Goal: Task Accomplishment & Management: Manage account settings

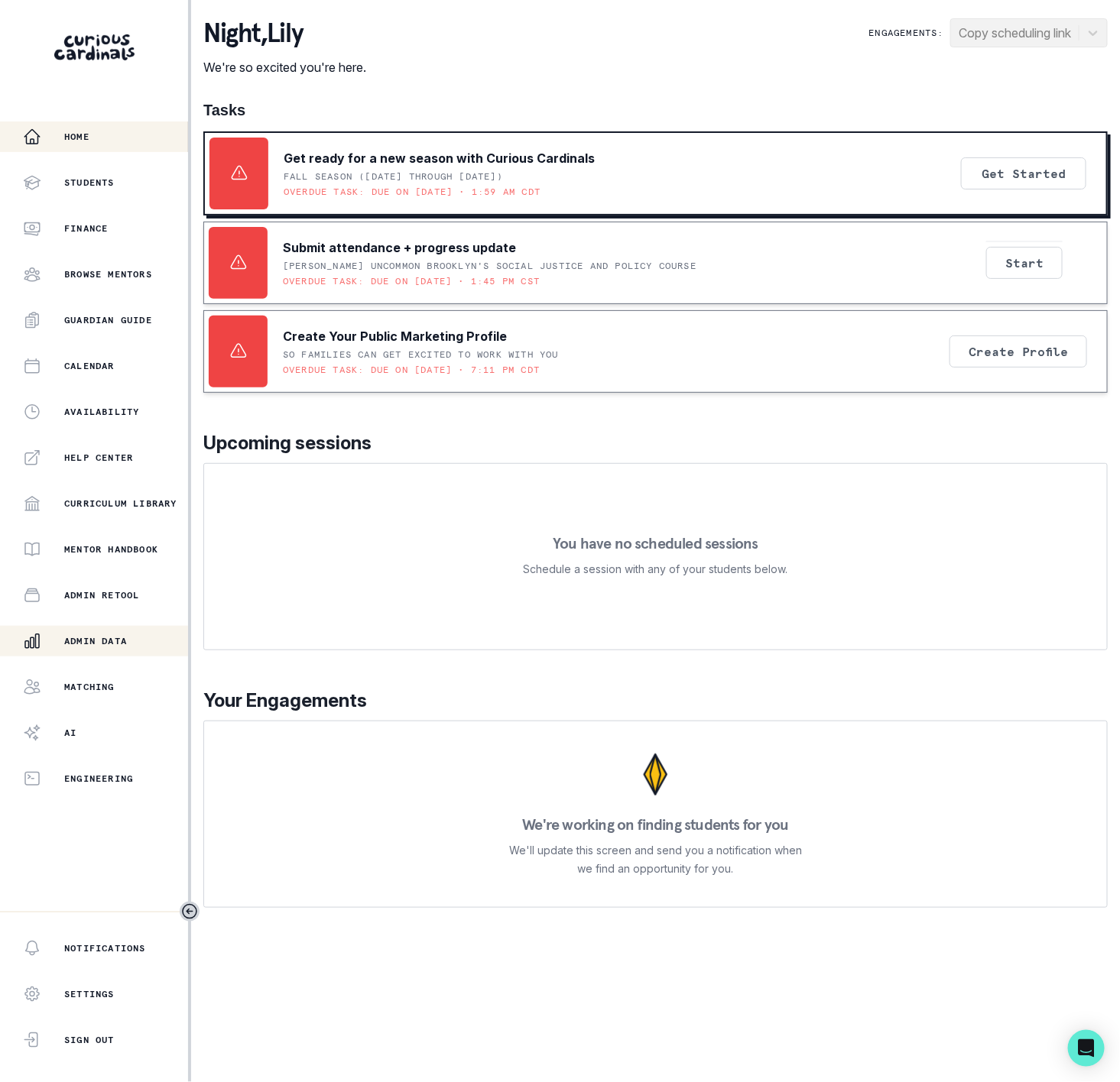
click at [90, 632] on div "Admin Data" at bounding box center [106, 641] width 165 height 18
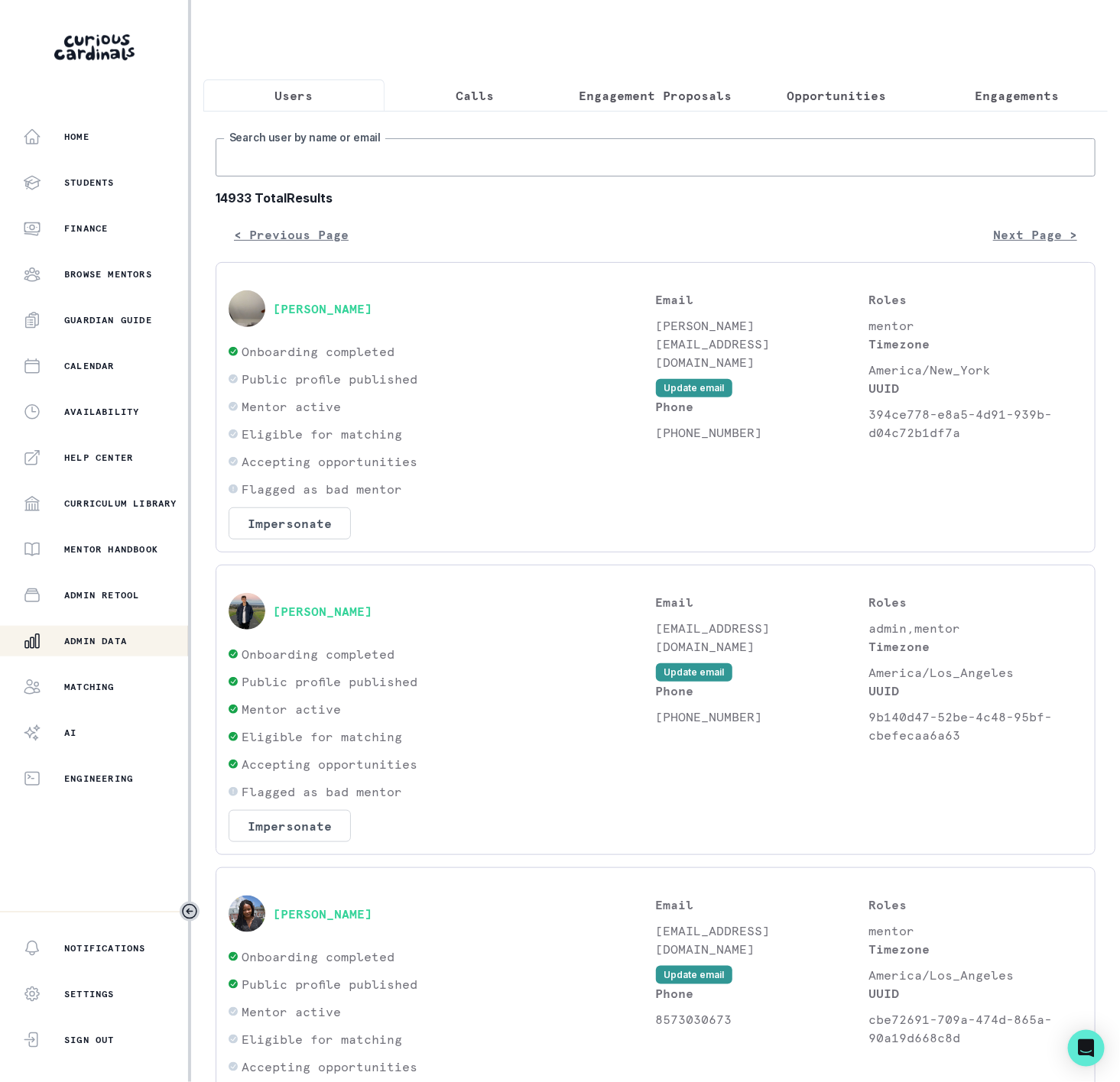
click at [287, 176] on input "Search user by name or email" at bounding box center [655, 157] width 880 height 38
paste input "[PERSON_NAME][MEDICAL_DATA]"
type input "[PERSON_NAME][MEDICAL_DATA]"
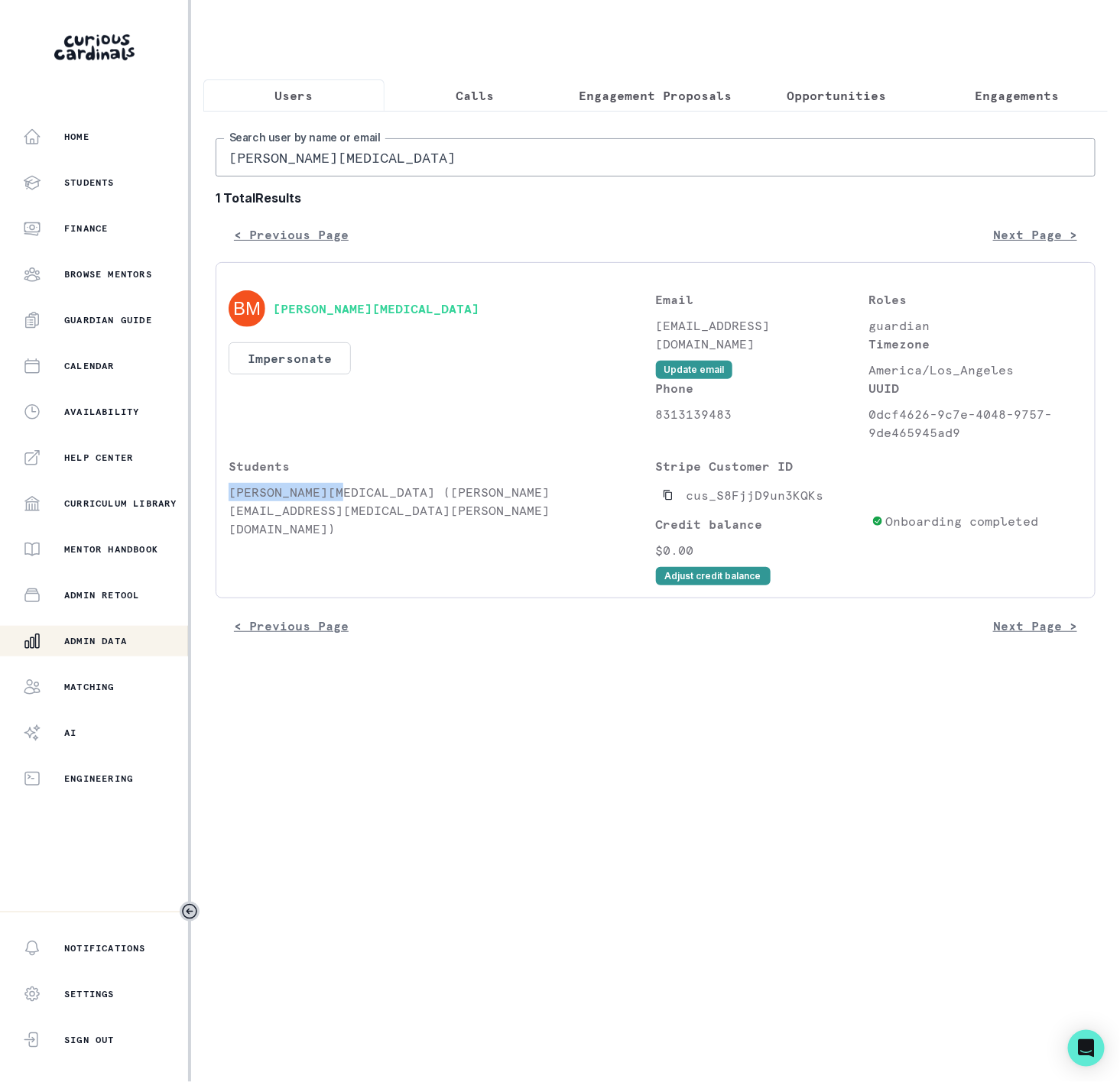
drag, startPoint x: 230, startPoint y: 528, endPoint x: 344, endPoint y: 521, distance: 114.2
click at [344, 521] on p "[PERSON_NAME][MEDICAL_DATA] ([PERSON_NAME][EMAIL_ADDRESS][MEDICAL_DATA][PERSON_…" at bounding box center [442, 511] width 428 height 55
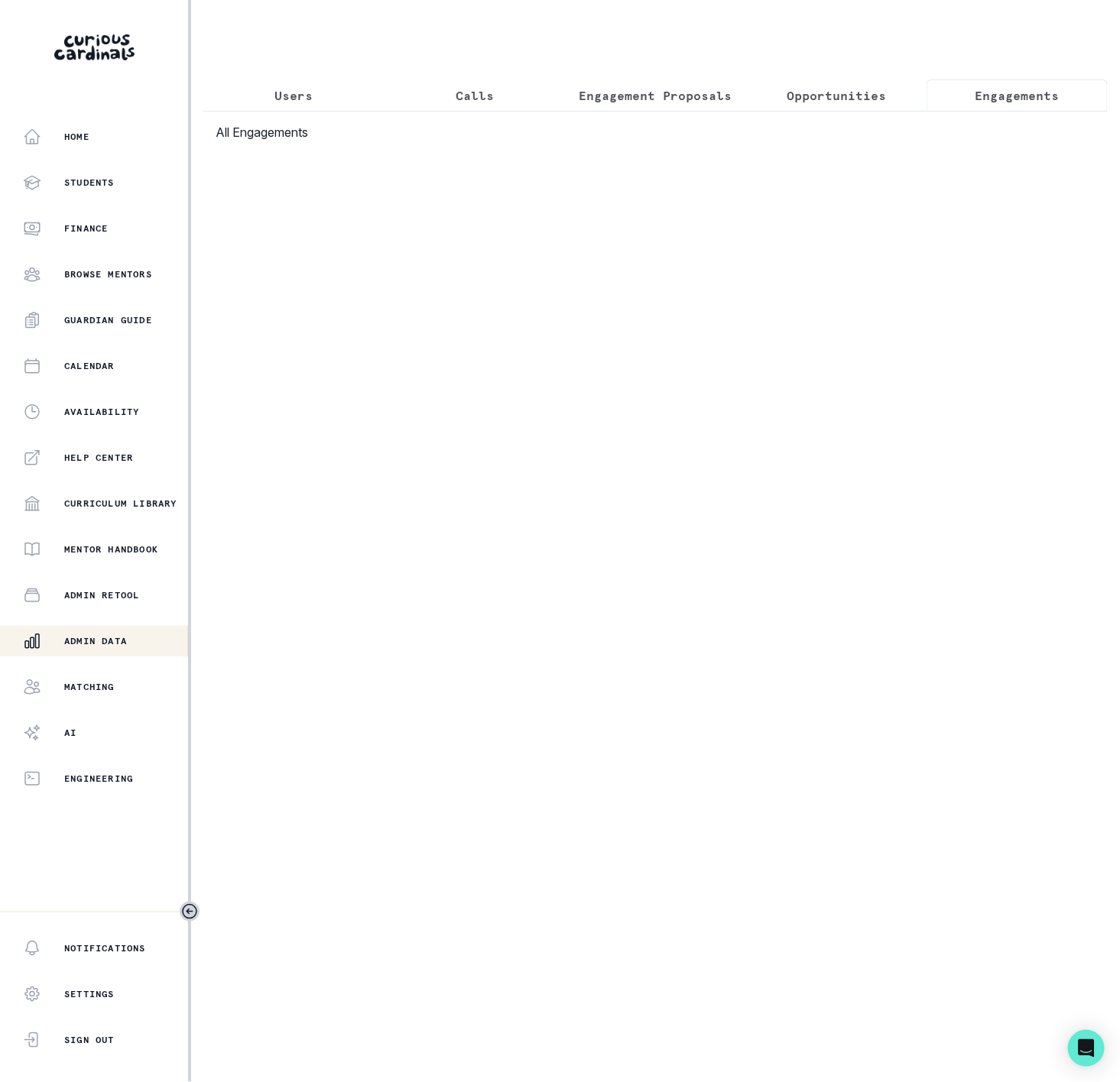
click at [982, 104] on p "Engagements" at bounding box center [1018, 95] width 84 height 18
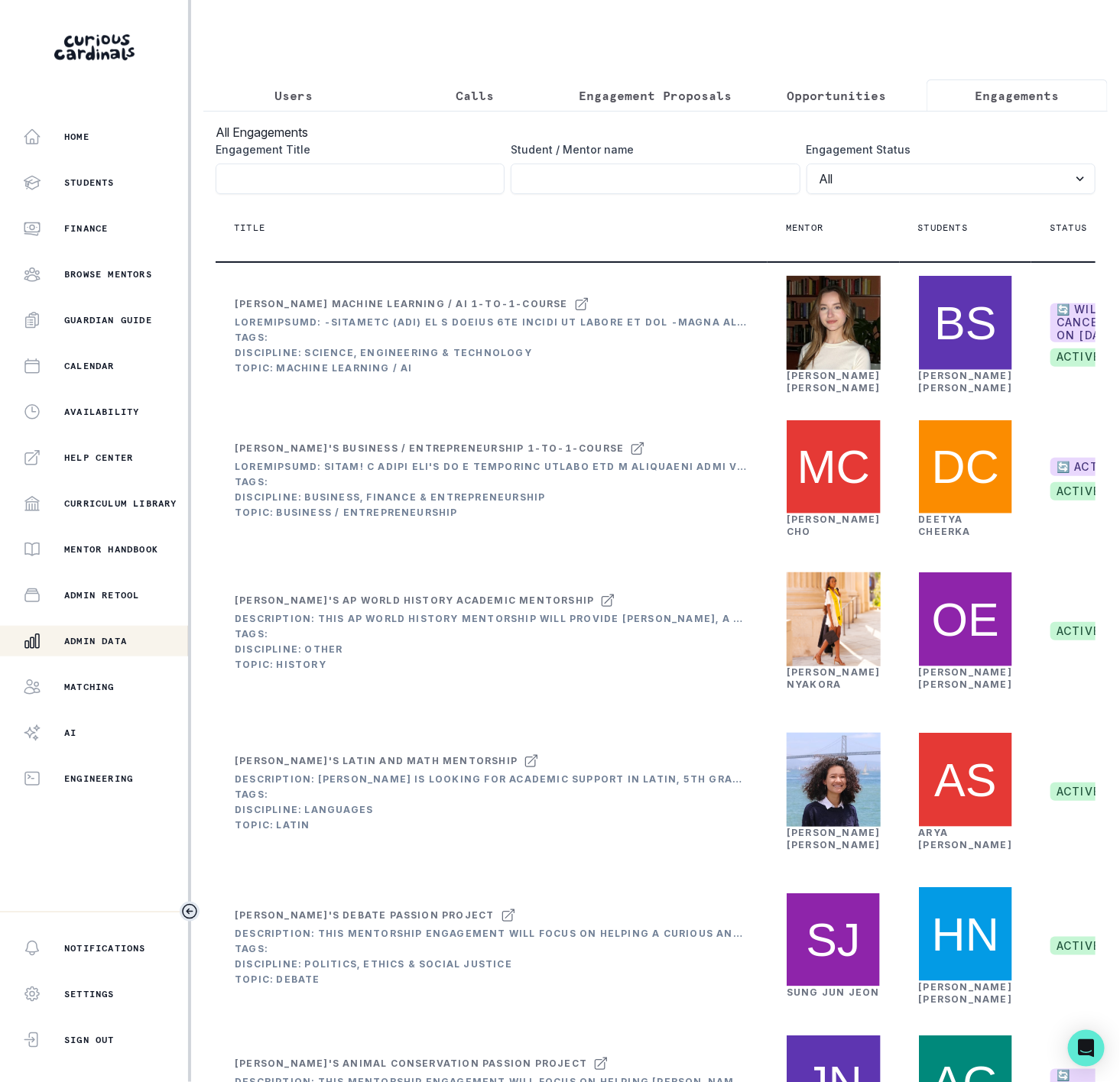
click at [196, 910] on icon "Toggle sidebar" at bounding box center [189, 912] width 14 height 14
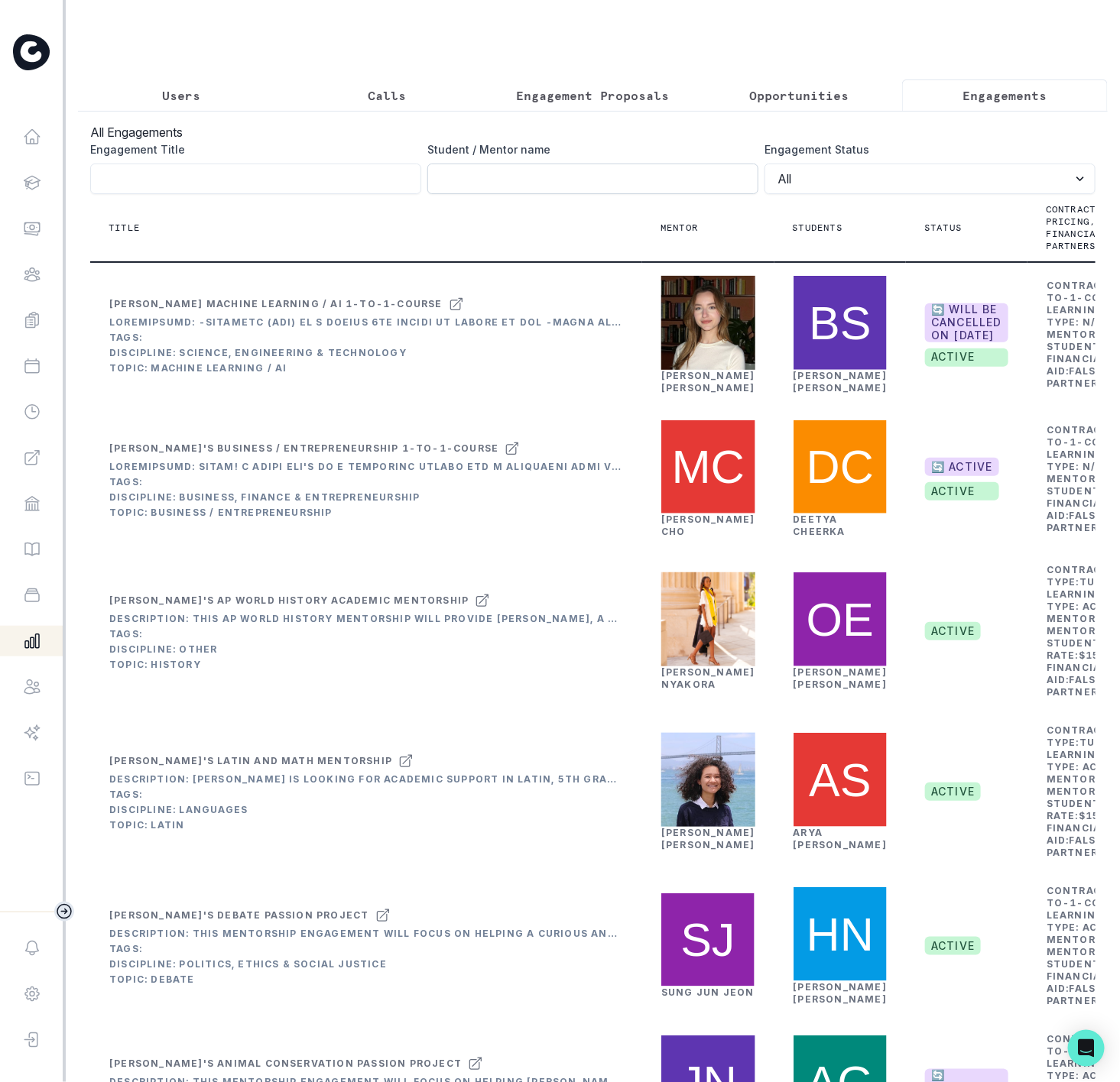
click at [457, 194] on input "Engagement Title" at bounding box center [593, 179] width 331 height 31
paste input "[PERSON_NAME][MEDICAL_DATA]"
type input "[PERSON_NAME][MEDICAL_DATA]"
click at [157, 96] on button "Users" at bounding box center [181, 95] width 206 height 32
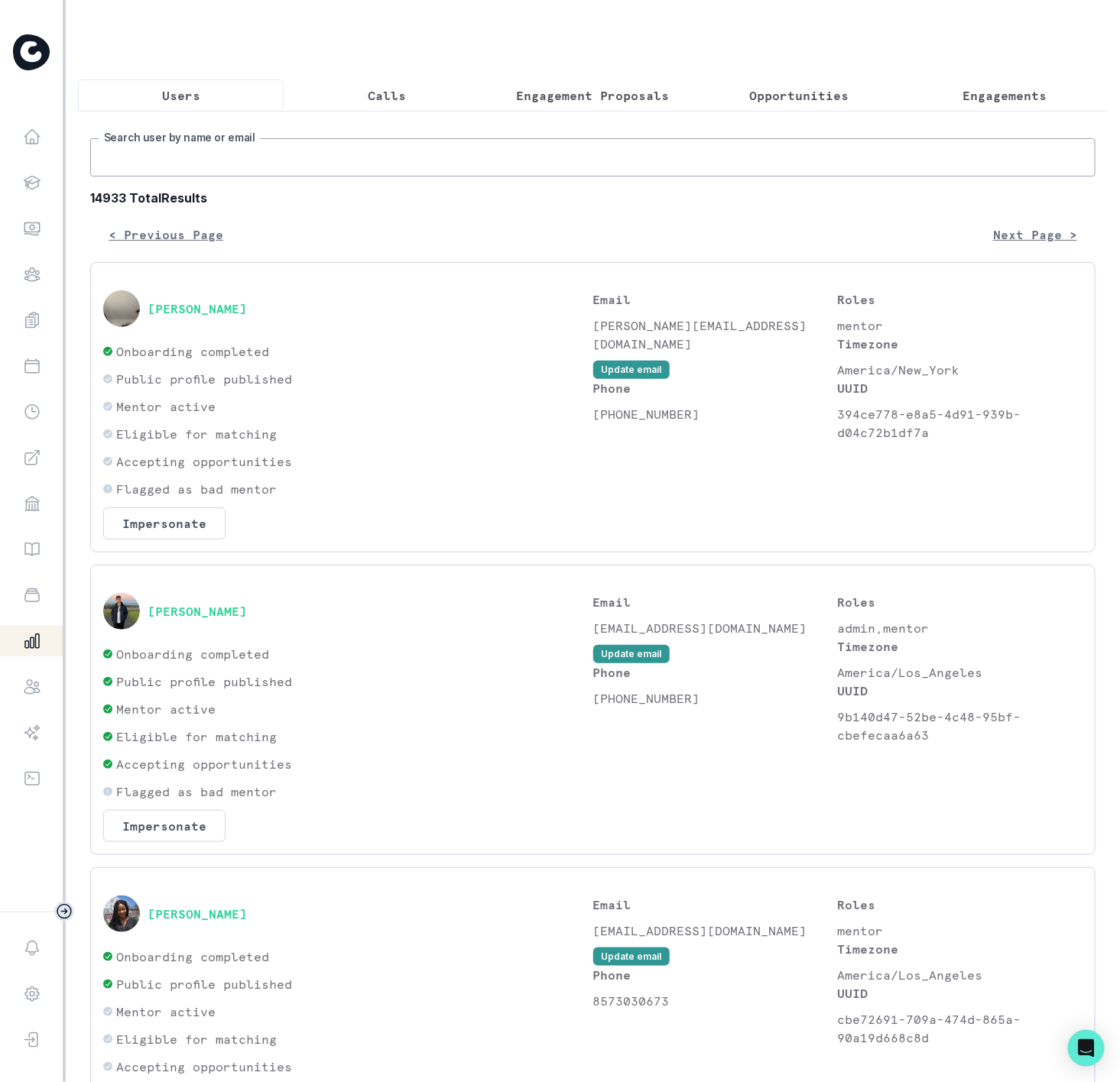
click at [175, 176] on input "Search user by name or email" at bounding box center [593, 157] width 1006 height 38
paste input "[PERSON_NAME][MEDICAL_DATA]"
type input "[PERSON_NAME][MEDICAL_DATA]"
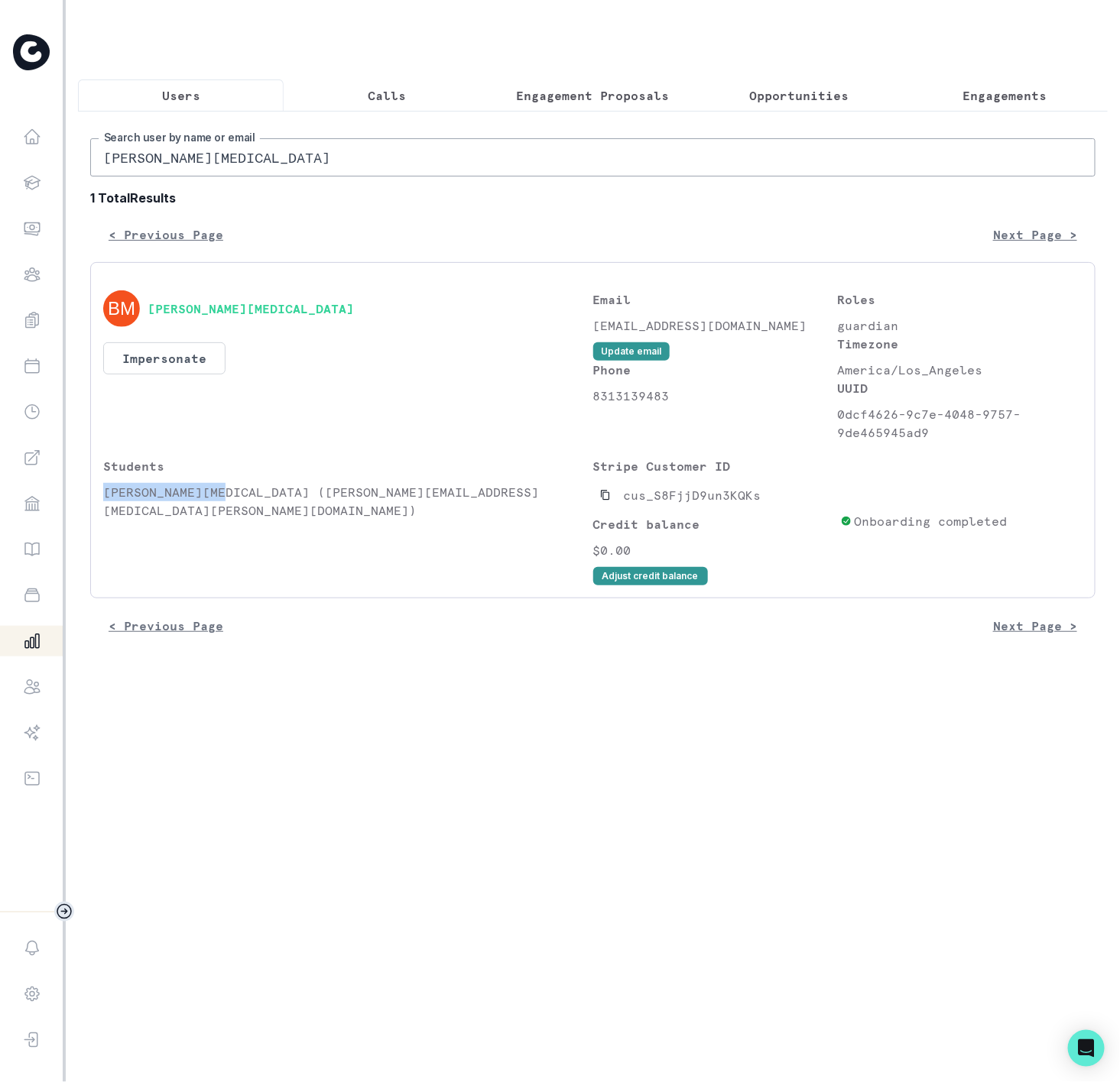
drag, startPoint x: 103, startPoint y: 513, endPoint x: 228, endPoint y: 510, distance: 125.0
click at [228, 510] on p "[PERSON_NAME][MEDICAL_DATA] ([PERSON_NAME][EMAIL_ADDRESS][MEDICAL_DATA][PERSON_…" at bounding box center [348, 501] width 490 height 37
copy p "[PERSON_NAME][MEDICAL_DATA]"
click at [994, 106] on button "Engagements" at bounding box center [1005, 95] width 206 height 32
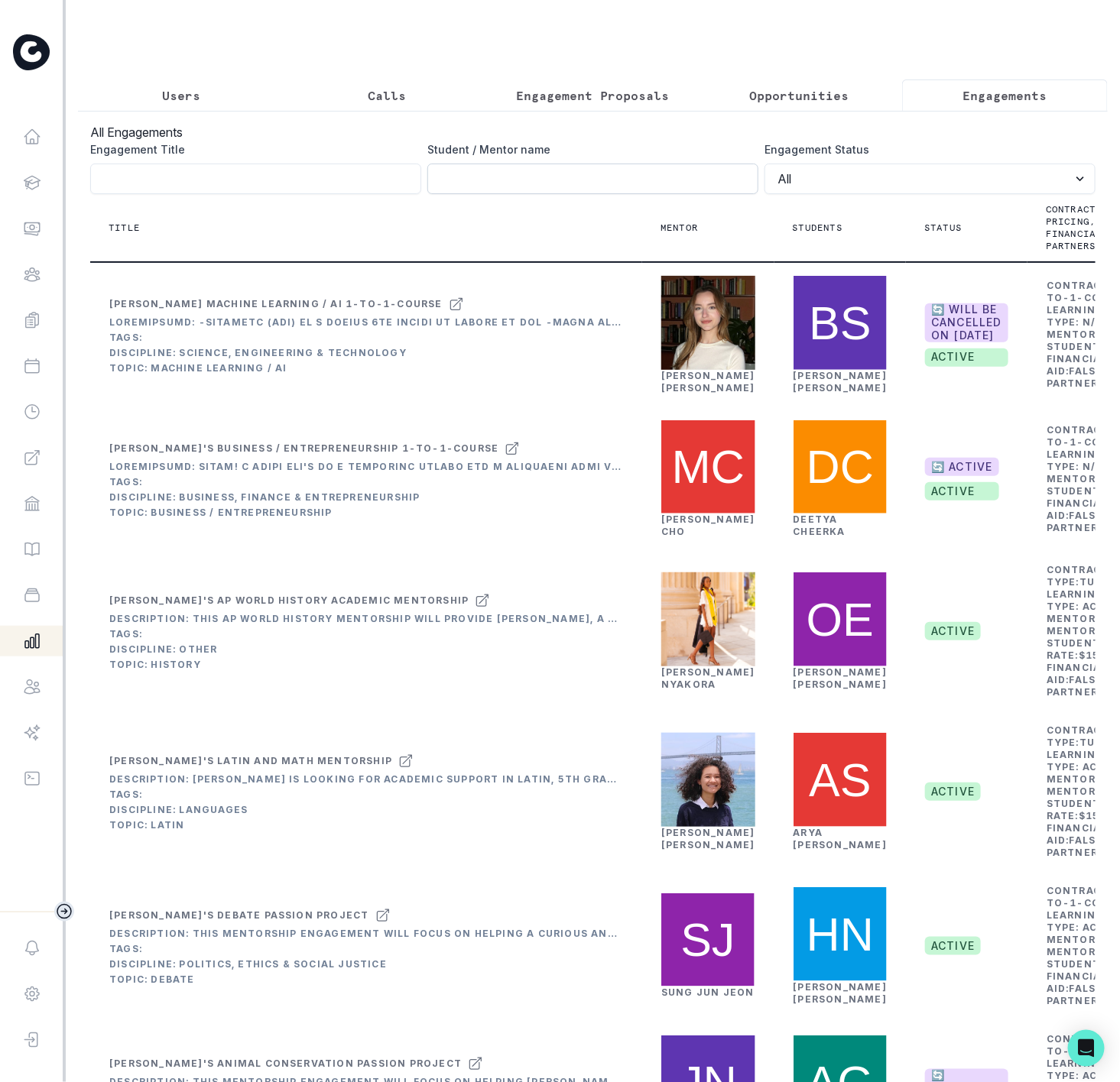
click at [434, 194] on input "Engagement Title" at bounding box center [593, 179] width 331 height 31
paste input "[PERSON_NAME][MEDICAL_DATA]"
type input "[PERSON_NAME][MEDICAL_DATA]"
click button "submit" at bounding box center [0, 0] width 0 height 0
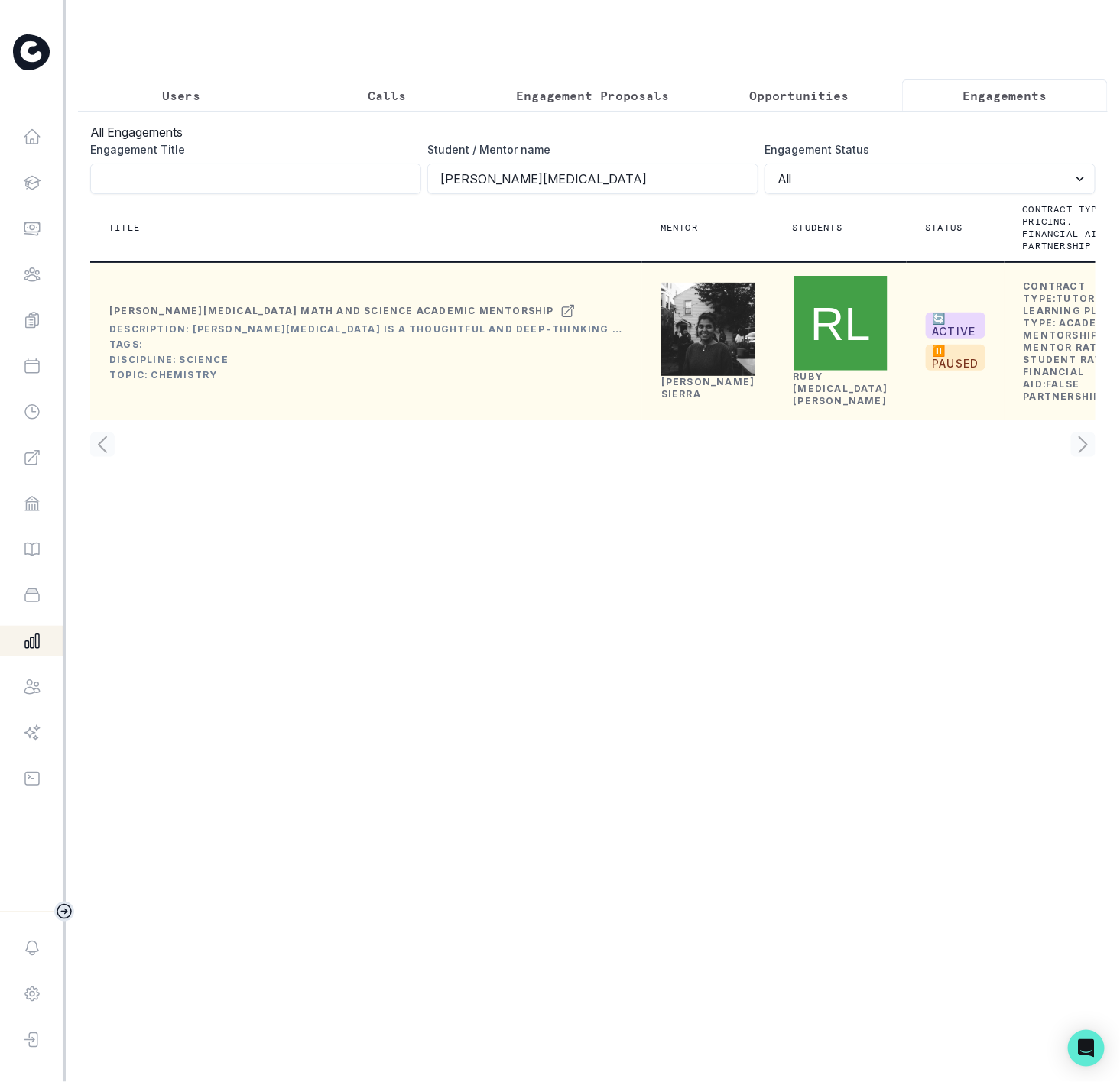
click at [676, 400] on link "[PERSON_NAME]" at bounding box center [708, 388] width 94 height 24
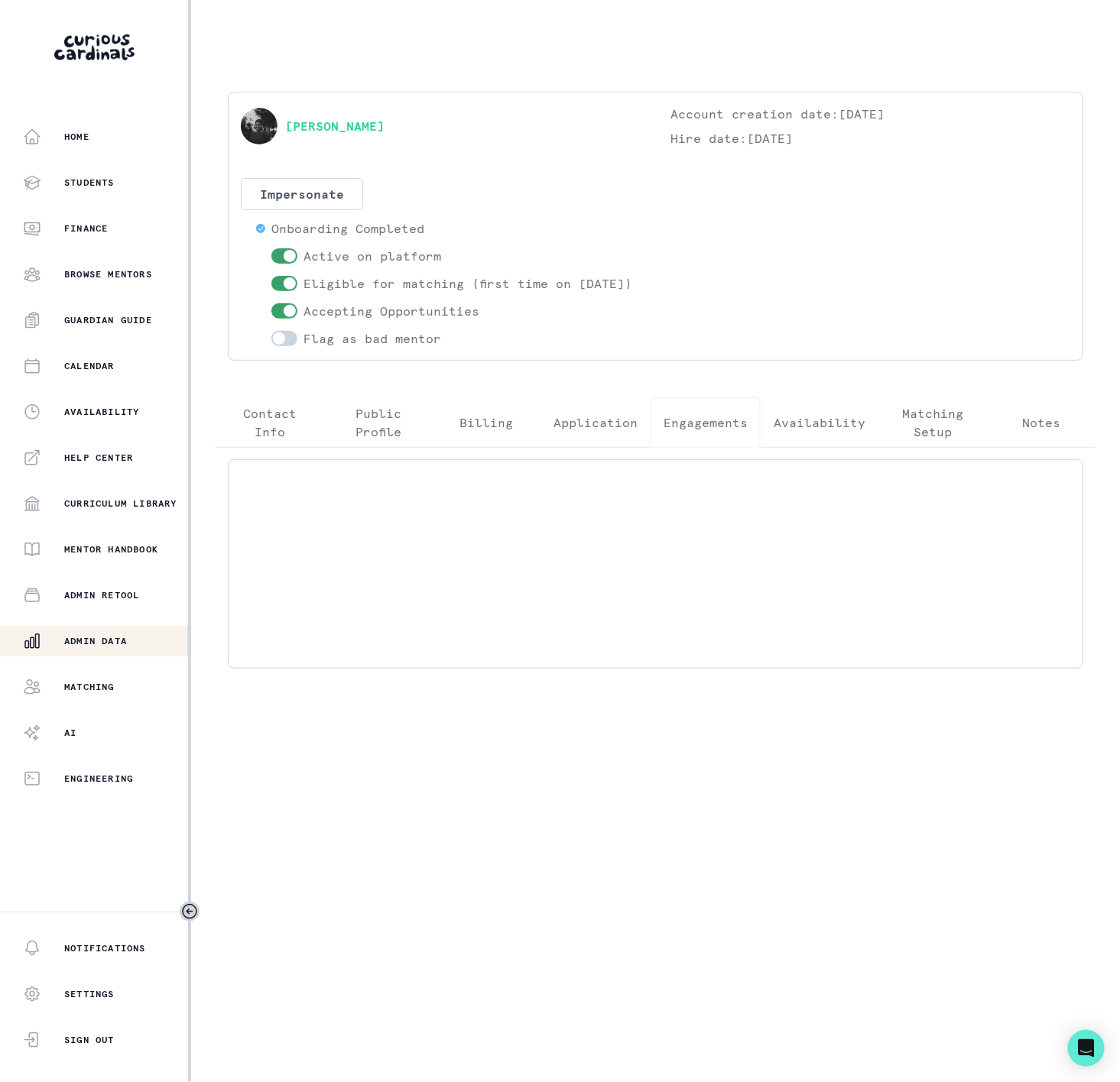
click at [689, 432] on p "Engagements" at bounding box center [705, 422] width 84 height 18
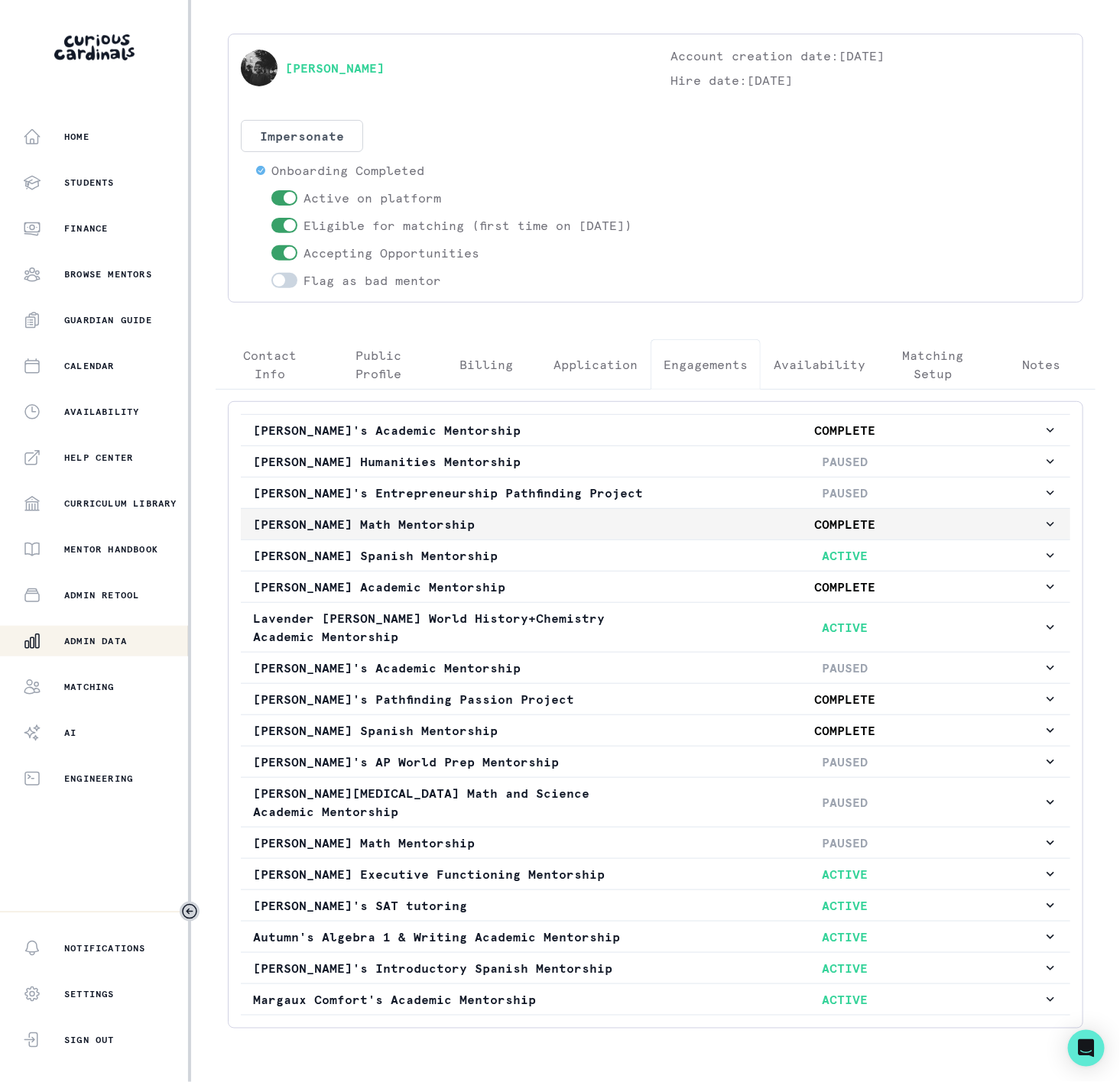
scroll to position [138, 0]
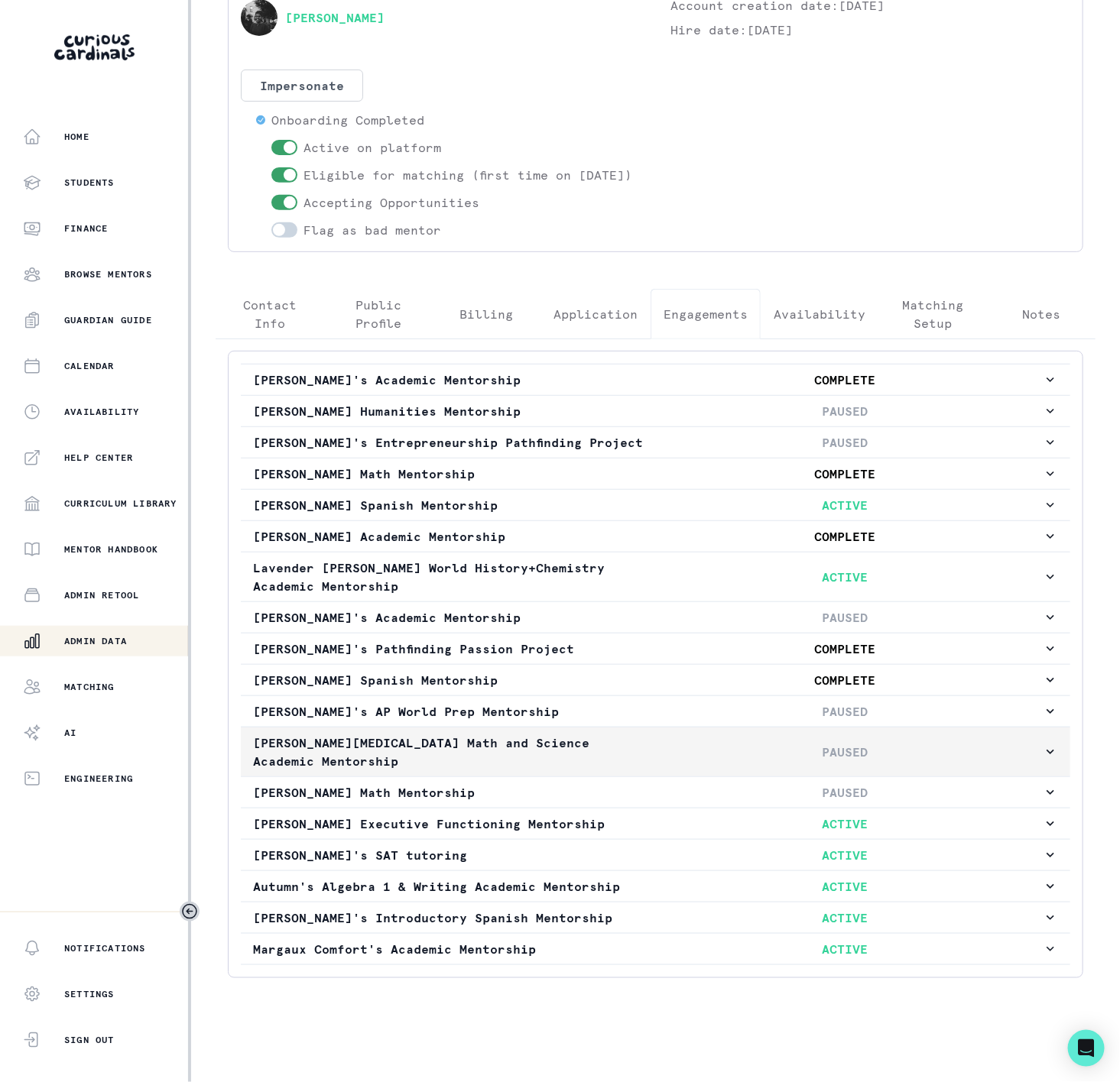
click at [340, 747] on p "[PERSON_NAME][MEDICAL_DATA] Math and Science Academic Mentorship" at bounding box center [450, 752] width 395 height 37
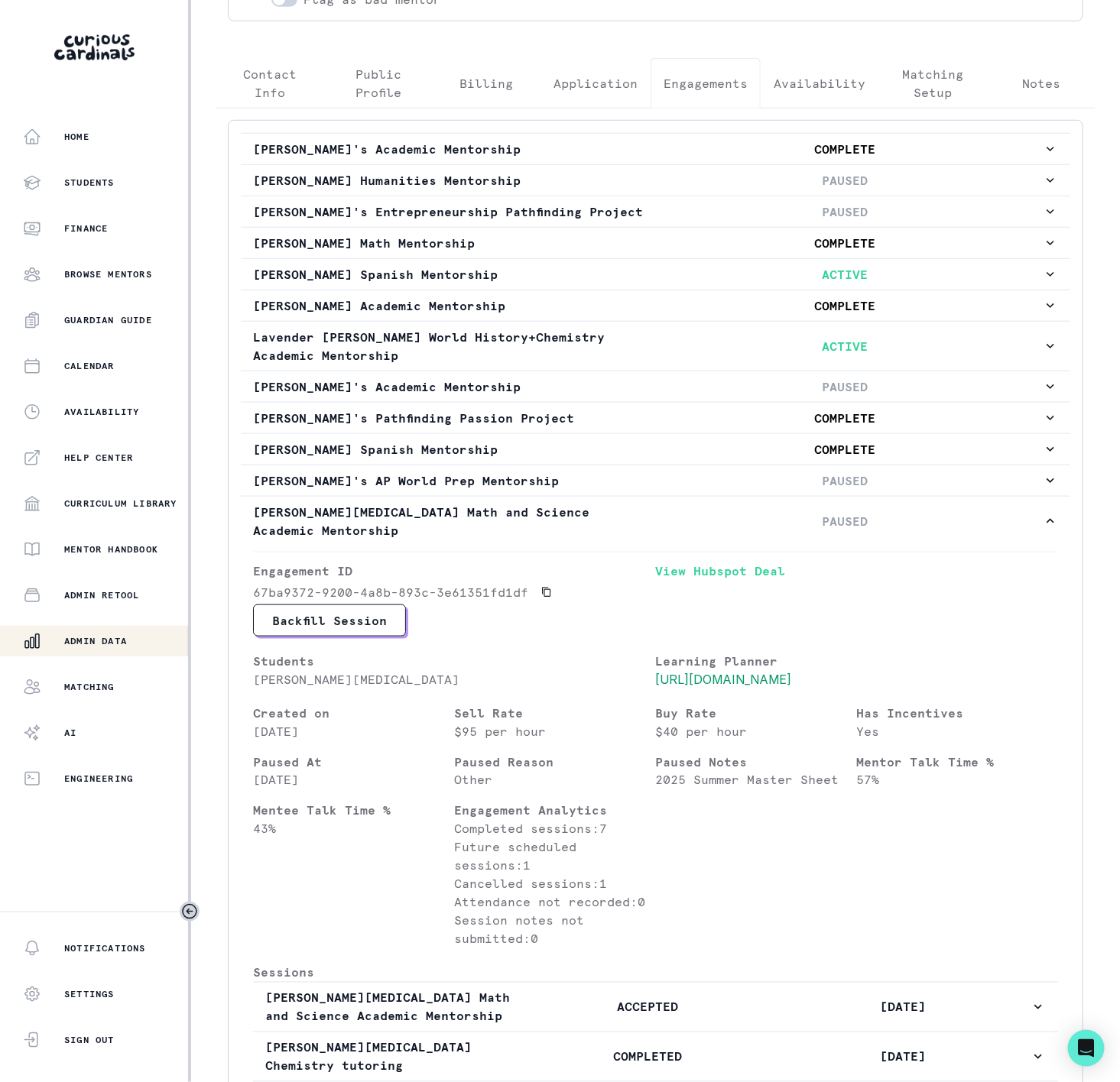
scroll to position [710, 0]
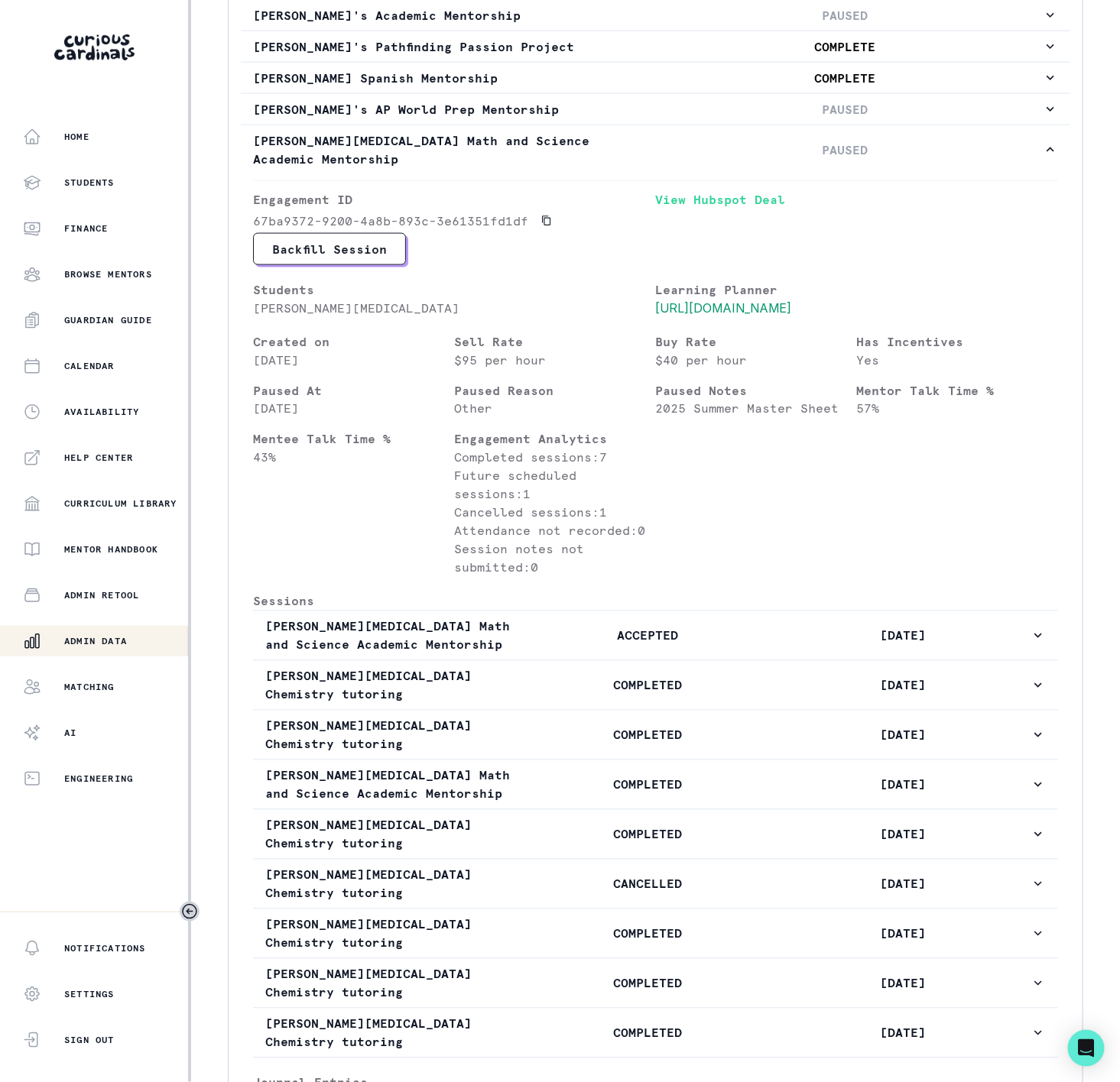
click at [104, 635] on p "Admin Data" at bounding box center [95, 641] width 63 height 12
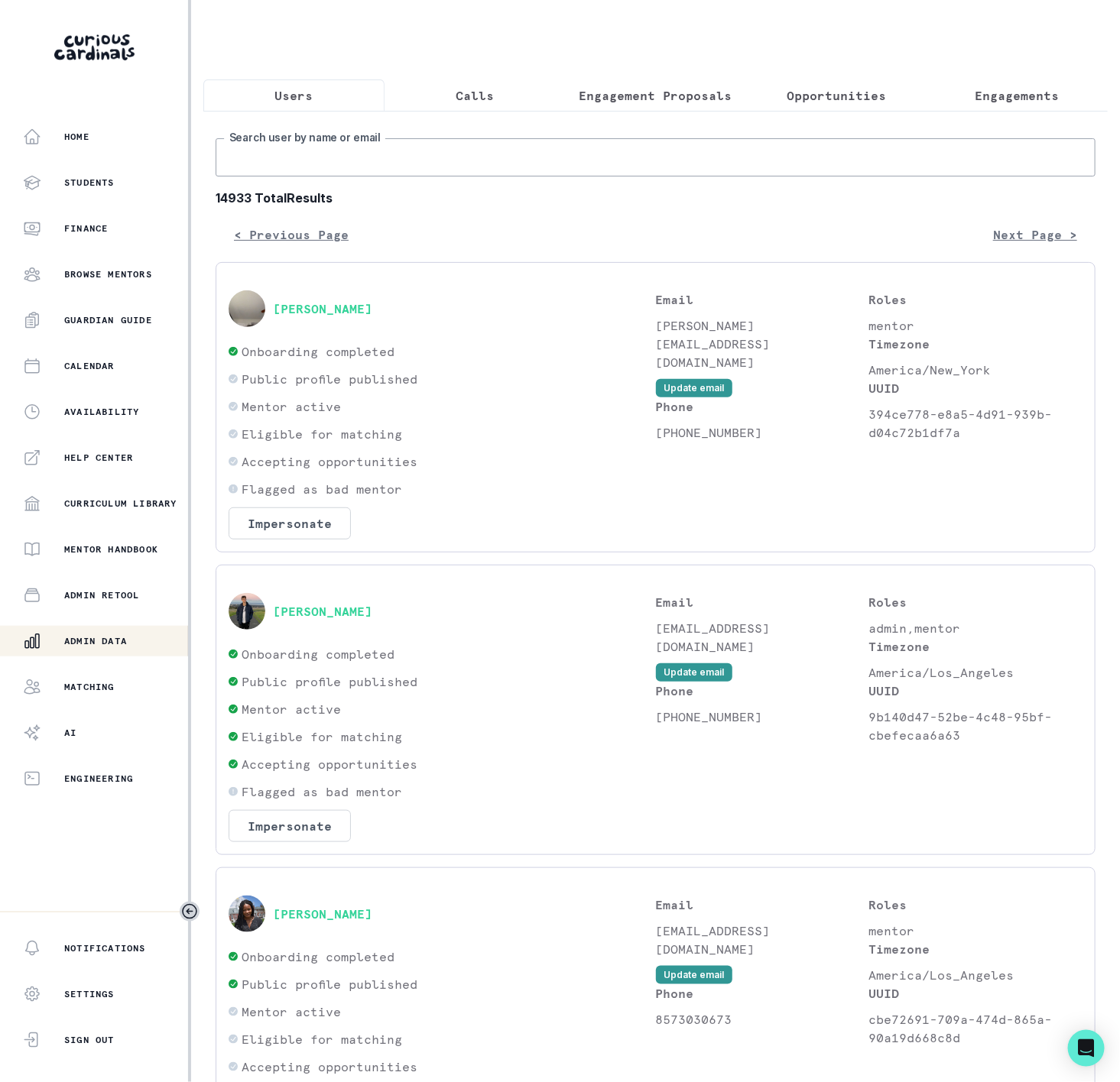
click at [232, 176] on input "Search user by name or email" at bounding box center [655, 157] width 880 height 38
paste input "[PERSON_NAME]"
type input "[PERSON_NAME]"
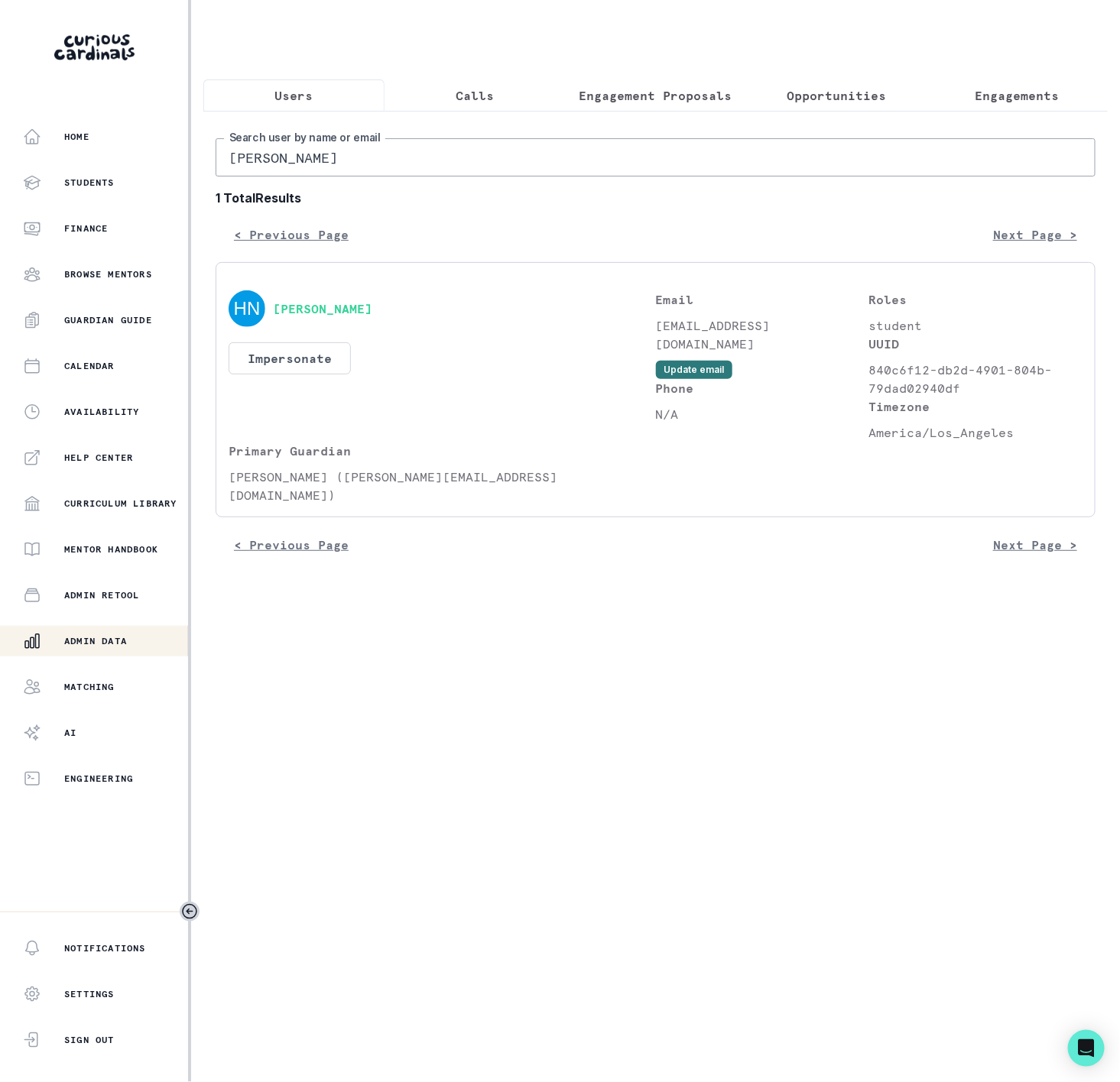
click at [700, 379] on button "Update email" at bounding box center [693, 369] width 77 height 18
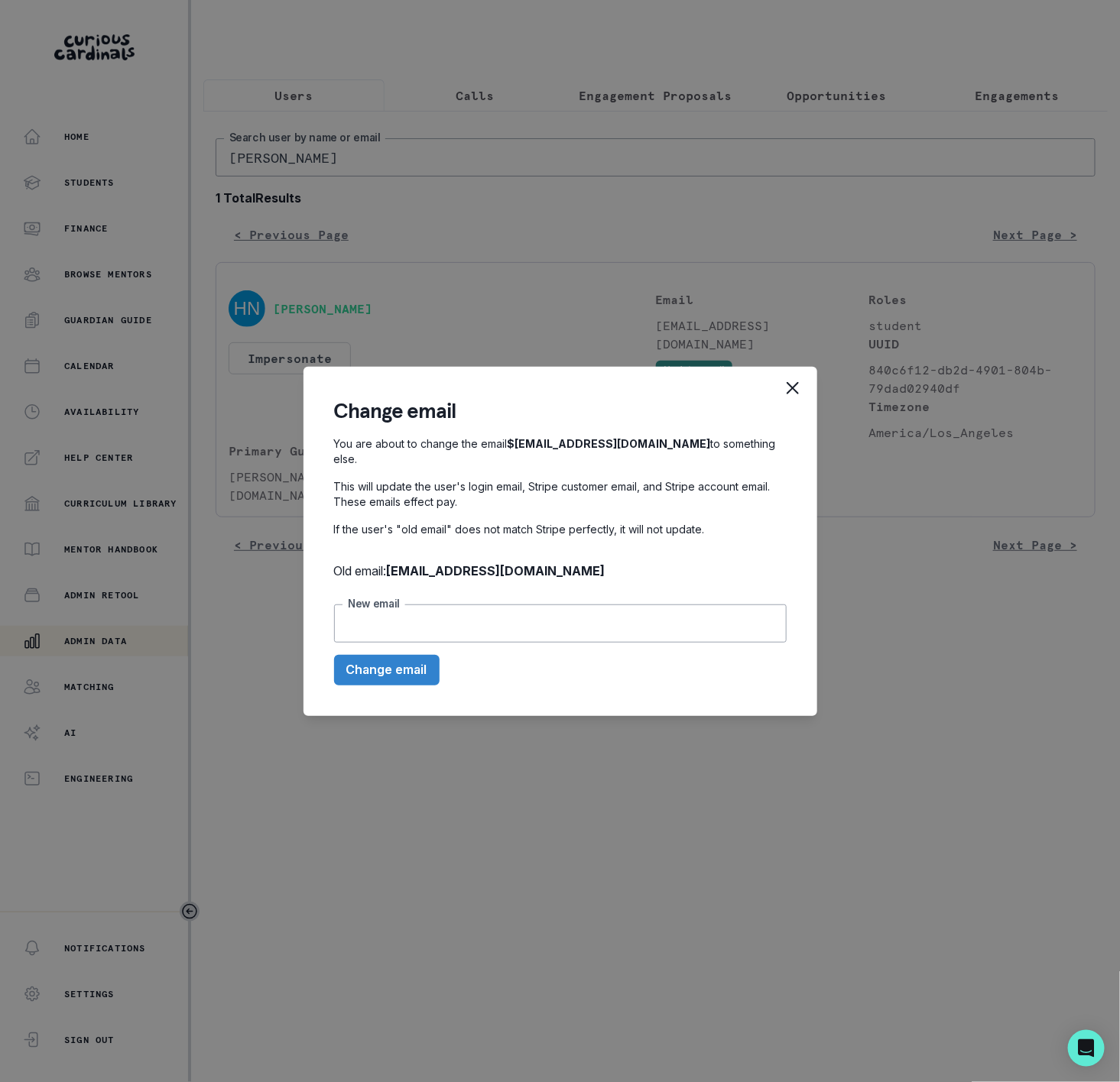
drag, startPoint x: 376, startPoint y: 617, endPoint x: 434, endPoint y: 619, distance: 58.0
click at [376, 617] on input "New email" at bounding box center [560, 624] width 452 height 38
paste input "[PERSON_NAME][DOMAIN_NAME][EMAIL_ADDRESS][PERSON_NAME][DOMAIN_NAME]"
type input "[PERSON_NAME][DOMAIN_NAME][EMAIL_ADDRESS][PERSON_NAME][DOMAIN_NAME]"
click at [381, 666] on button "Change email" at bounding box center [386, 671] width 106 height 31
